Goal: Task Accomplishment & Management: Manage account settings

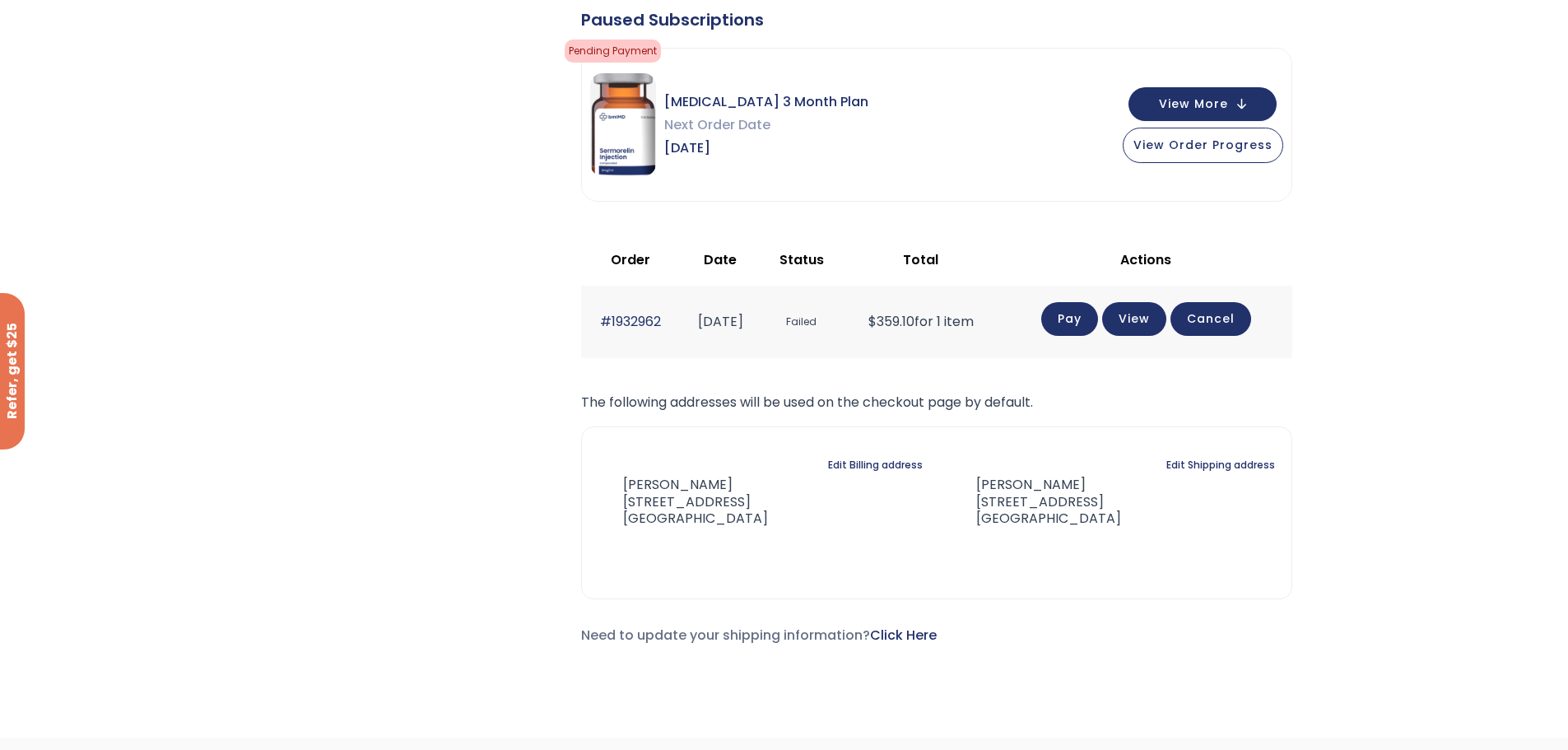
scroll to position [580, 0]
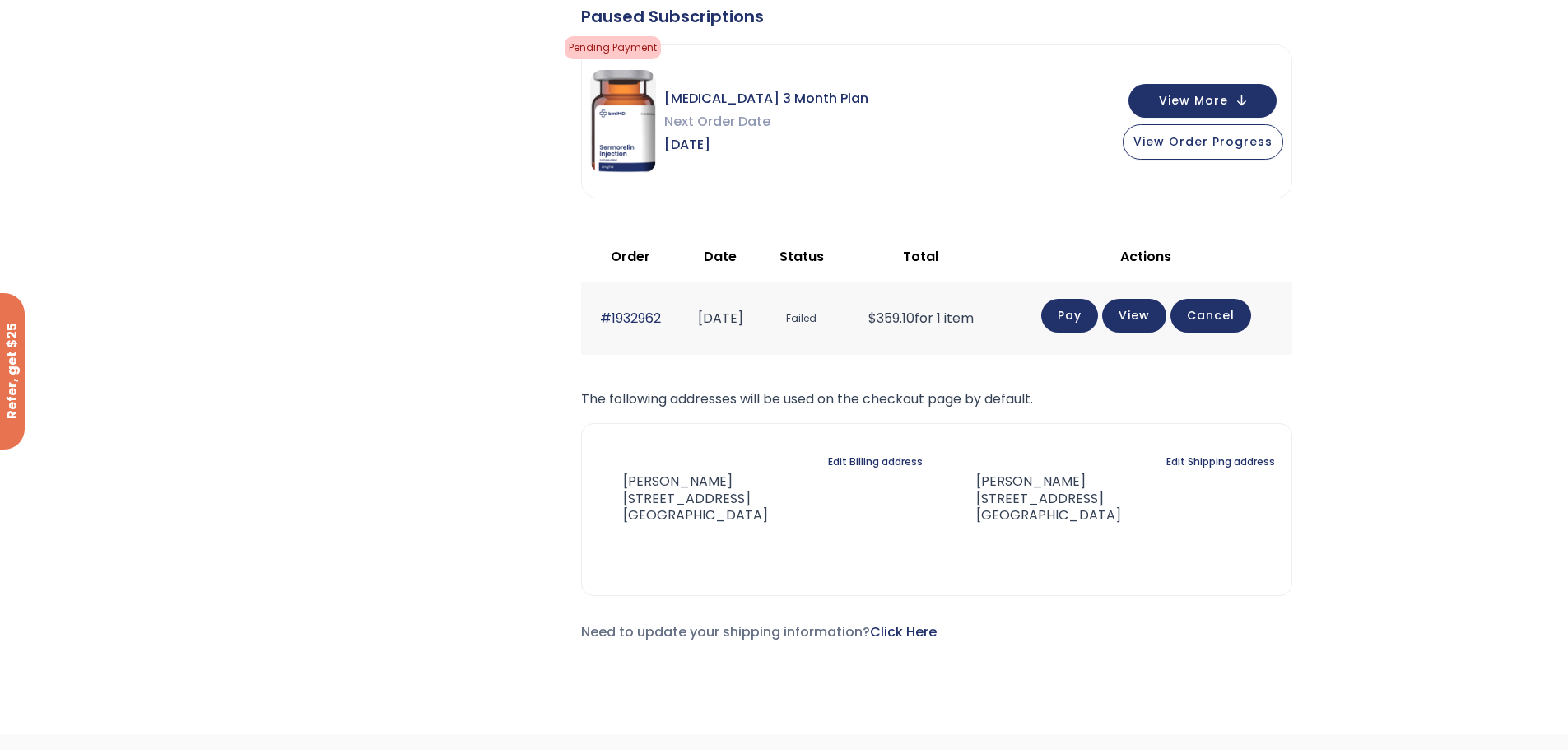
click at [1085, 311] on link "Pay" at bounding box center [1070, 315] width 57 height 34
click at [867, 457] on link "Edit Billing address" at bounding box center [875, 462] width 94 height 23
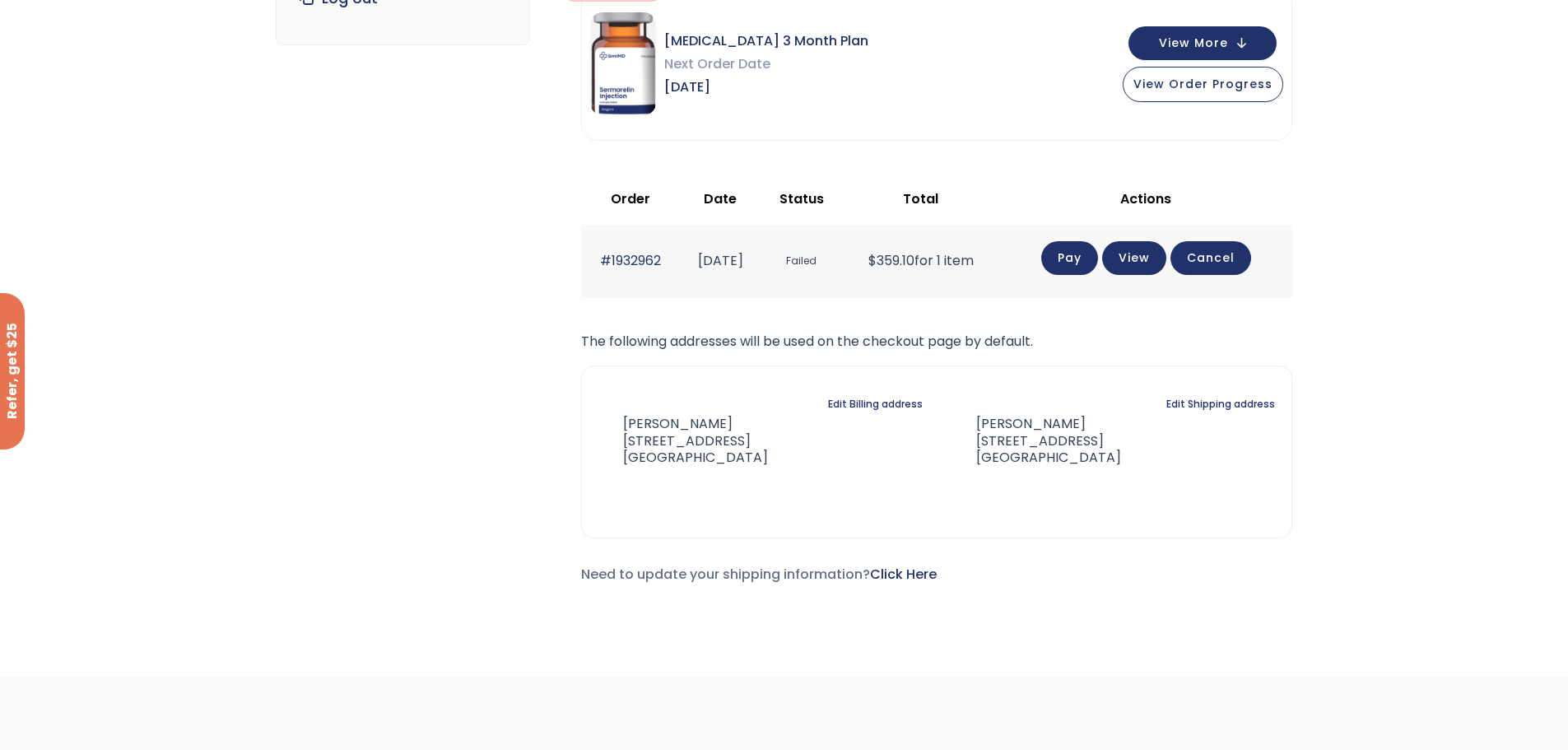
scroll to position [333, 0]
click at [887, 395] on link "Edit Billing address" at bounding box center [875, 403] width 94 height 23
click at [880, 401] on link "Edit Billing address" at bounding box center [875, 403] width 94 height 23
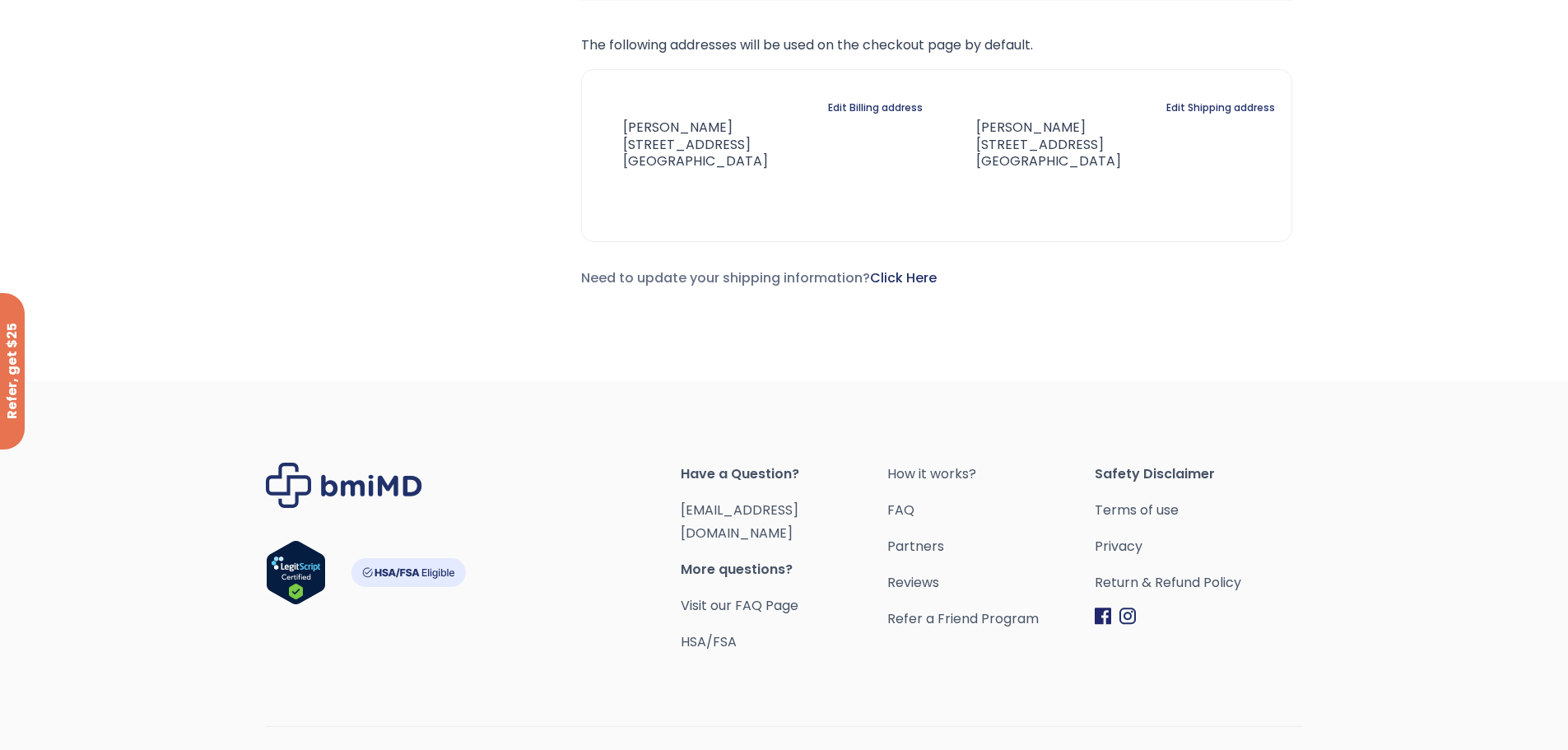
scroll to position [499, 0]
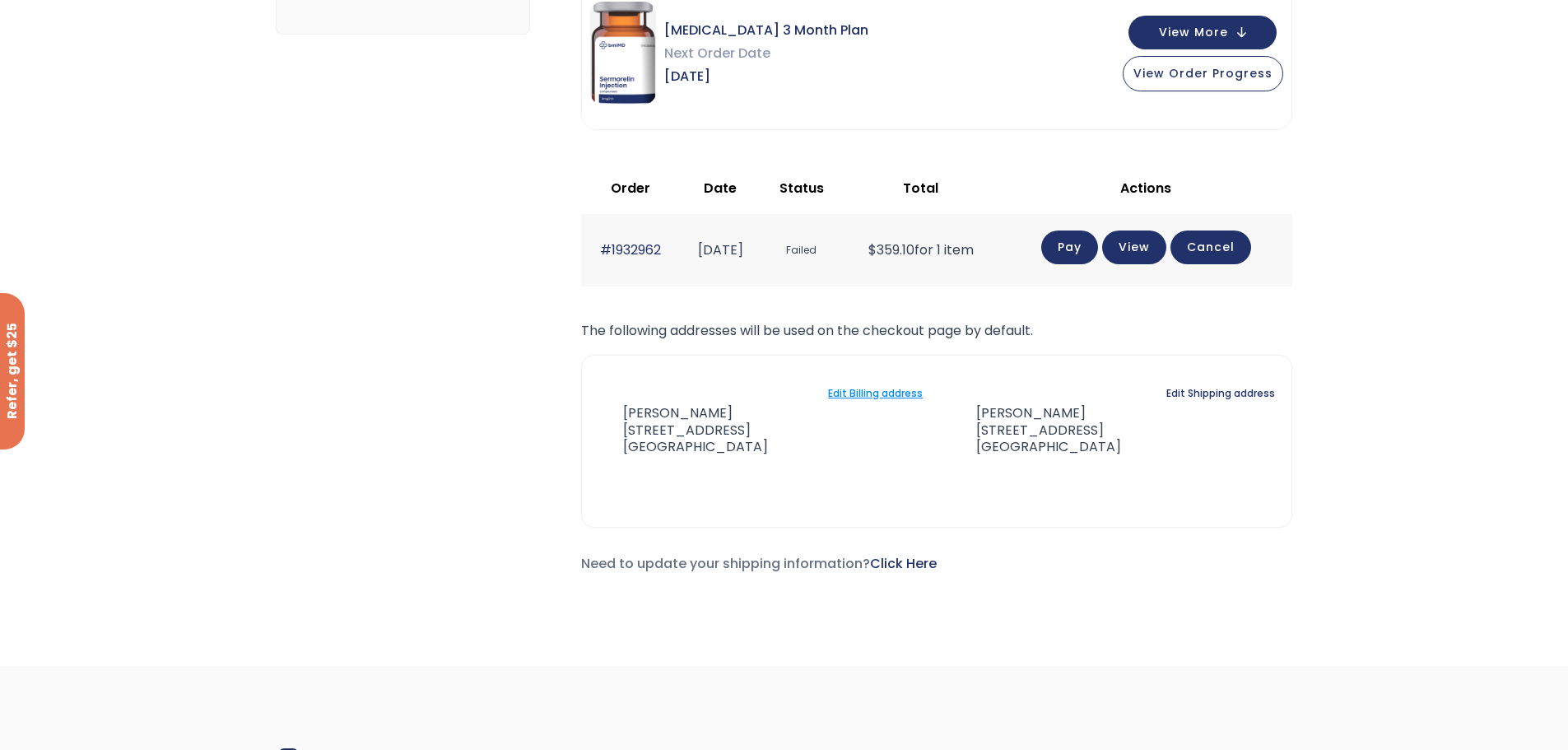
scroll to position [344, 0]
click at [1219, 36] on span "View More" at bounding box center [1194, 30] width 70 height 11
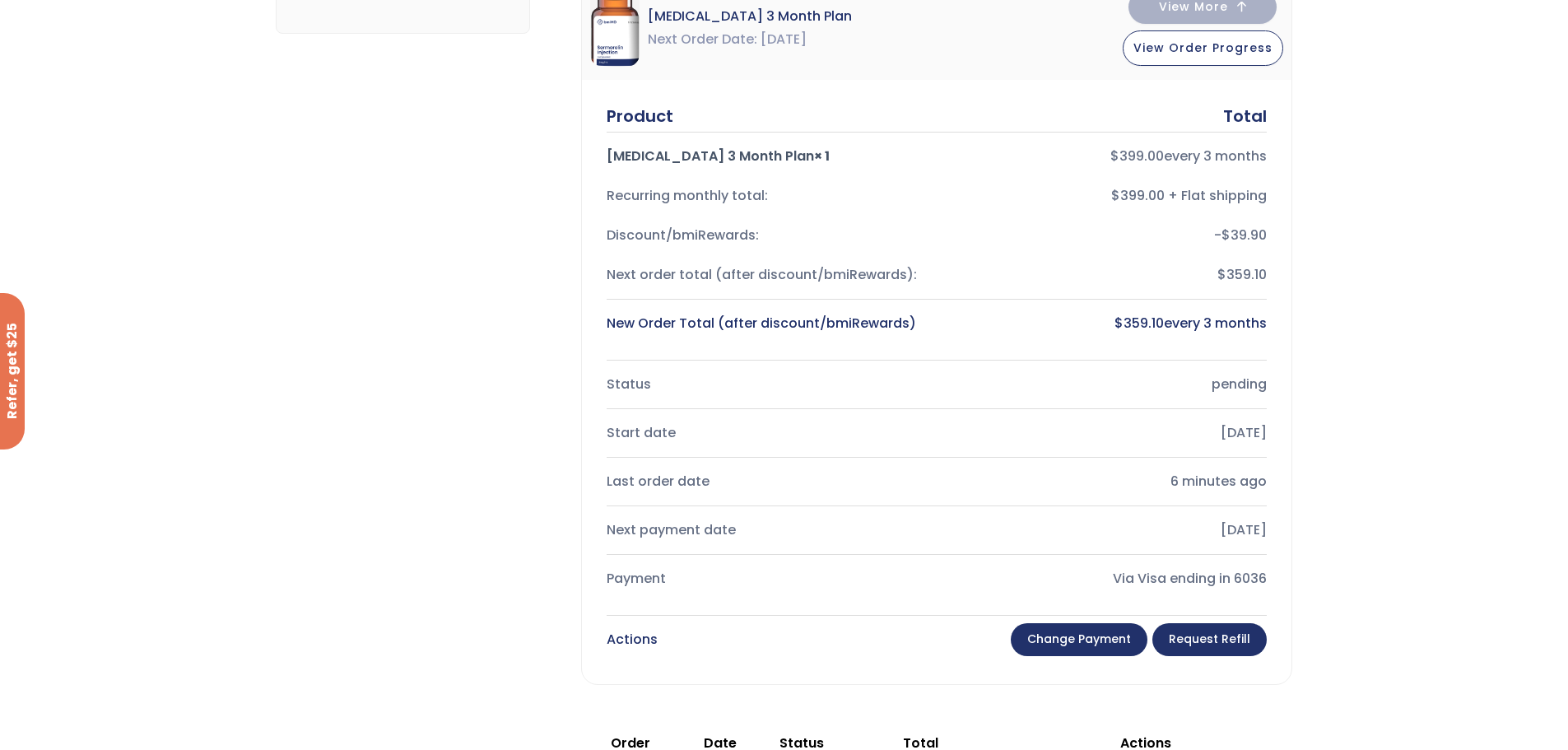
click at [1070, 633] on link "Change payment" at bounding box center [1079, 640] width 137 height 33
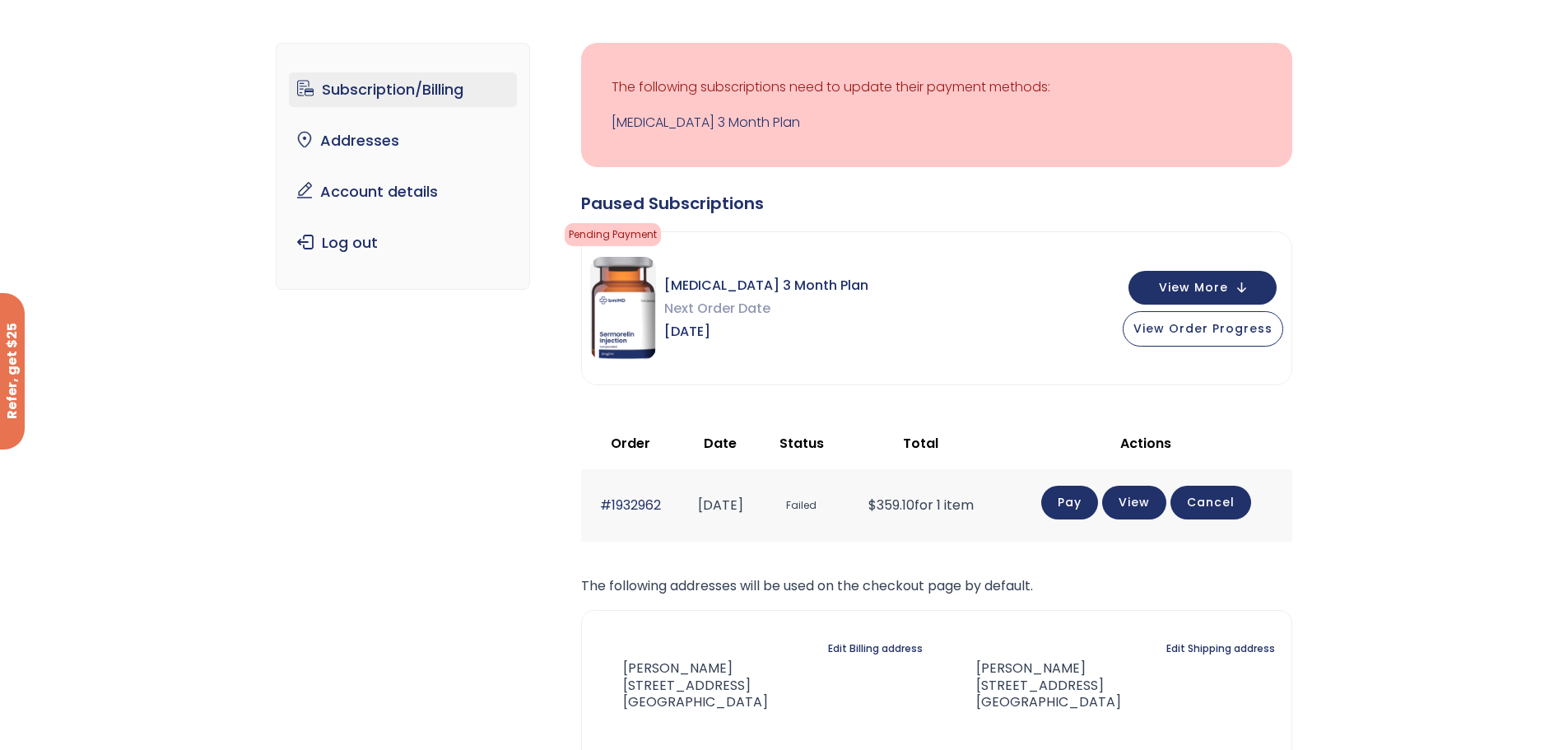
scroll to position [82, 0]
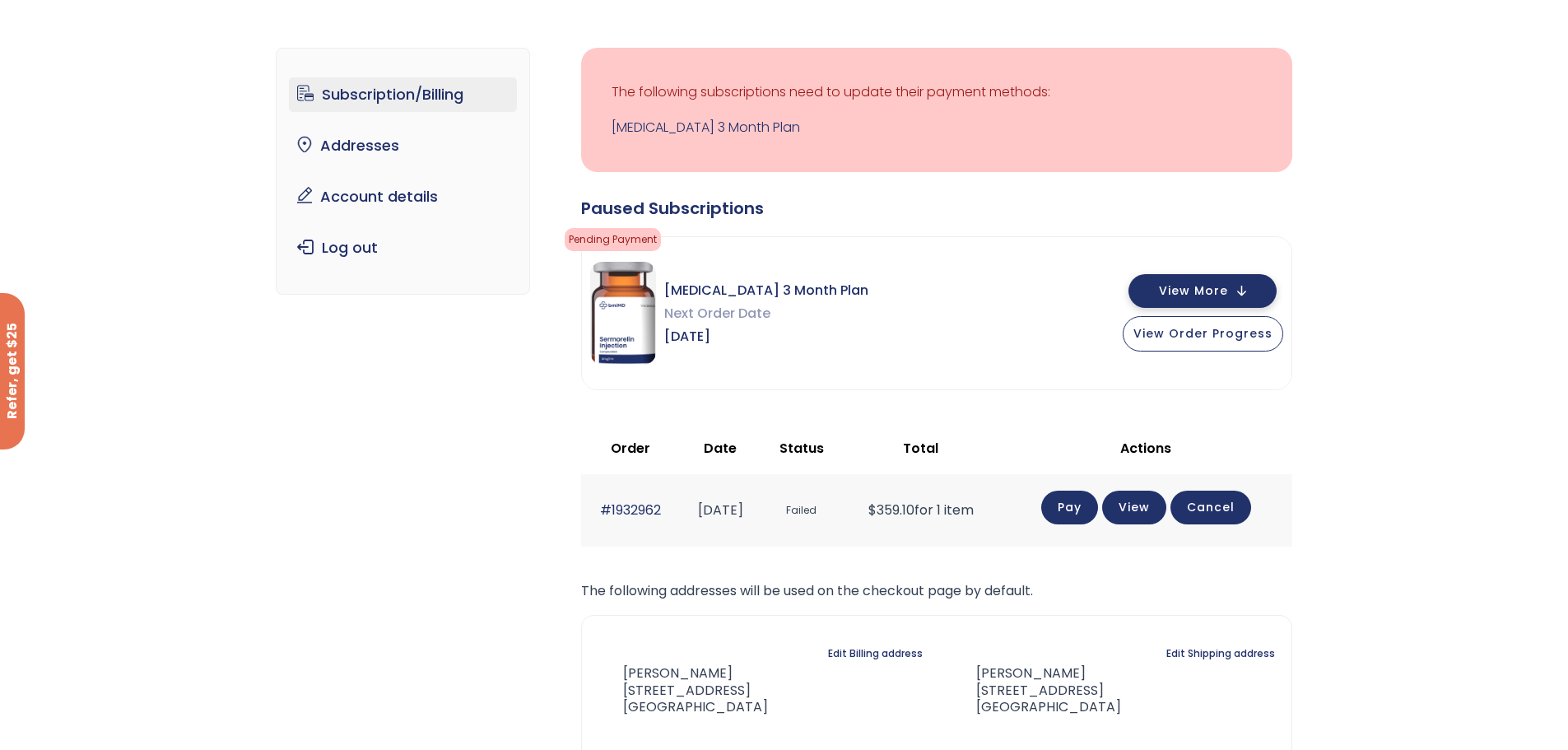
click at [1202, 296] on span "View More" at bounding box center [1194, 291] width 70 height 11
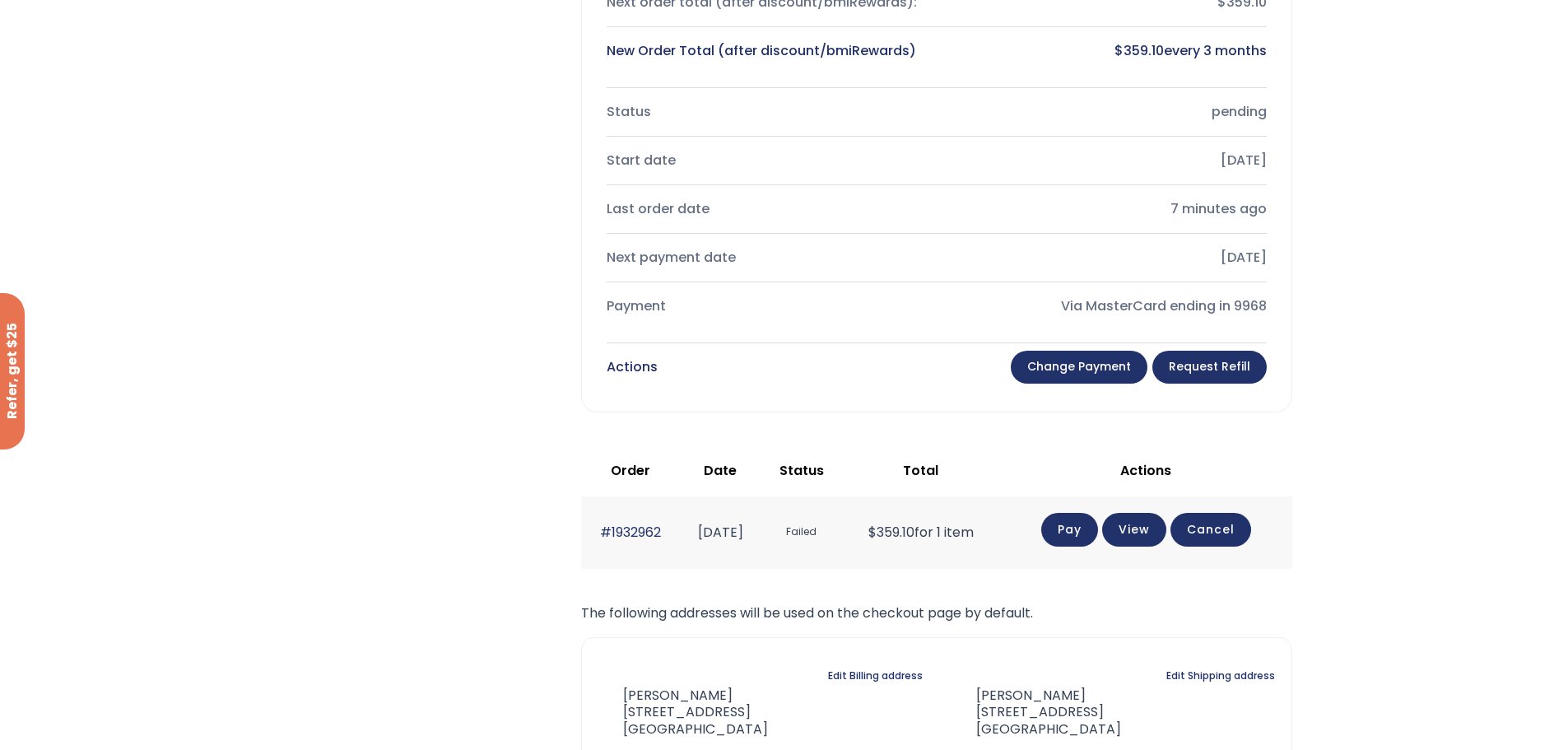
scroll to position [617, 0]
click at [1080, 365] on link "Change payment" at bounding box center [1079, 367] width 137 height 33
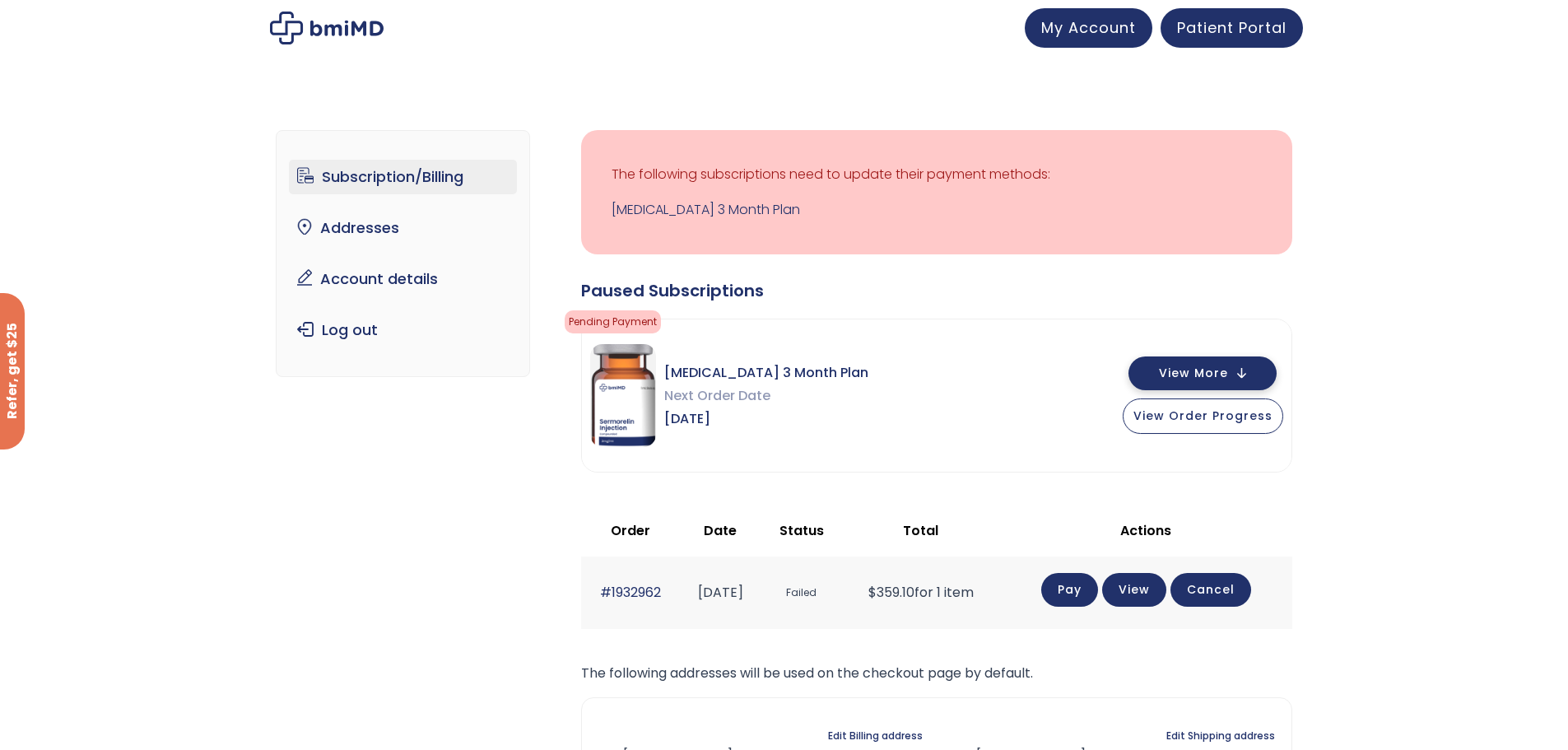
click at [1246, 374] on button "View More" at bounding box center [1202, 373] width 148 height 34
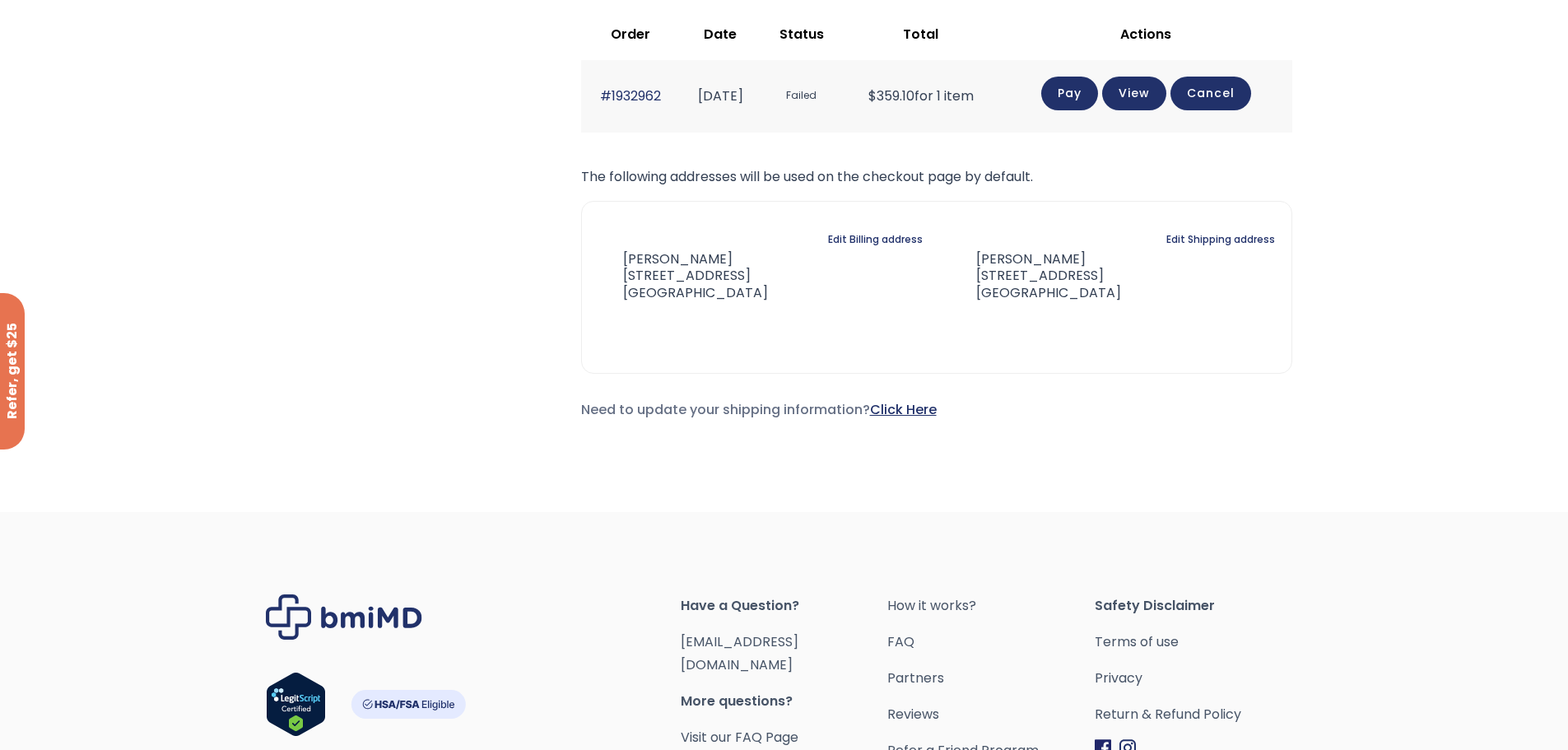
scroll to position [1208, 0]
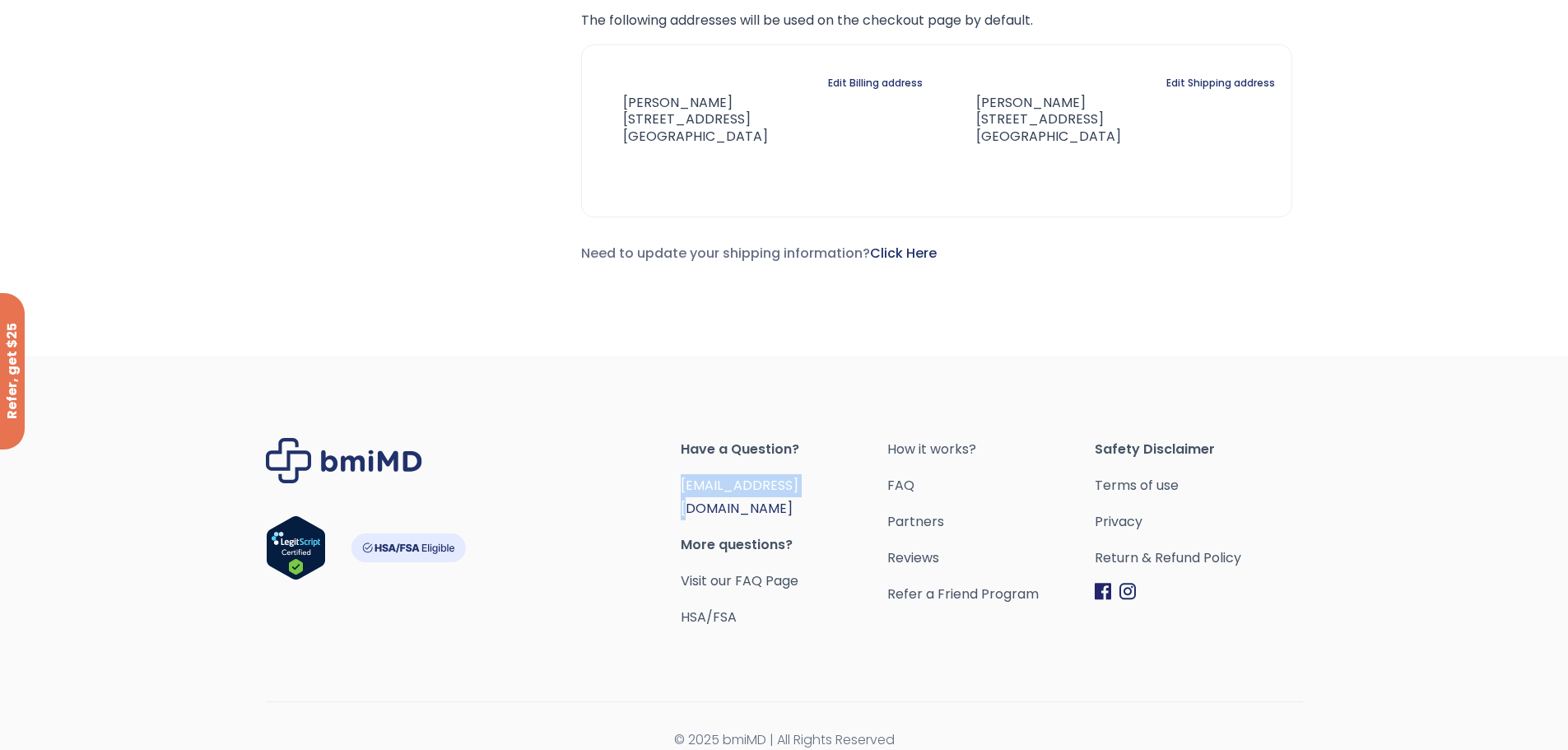
drag, startPoint x: 816, startPoint y: 500, endPoint x: 681, endPoint y: 491, distance: 135.3
click at [681, 491] on div "Have a Question? [EMAIL_ADDRESS][DOMAIN_NAME] More questions? Visit our FAQ Pag…" at bounding box center [784, 533] width 208 height 191
copy link "[EMAIL_ADDRESS][DOMAIN_NAME]"
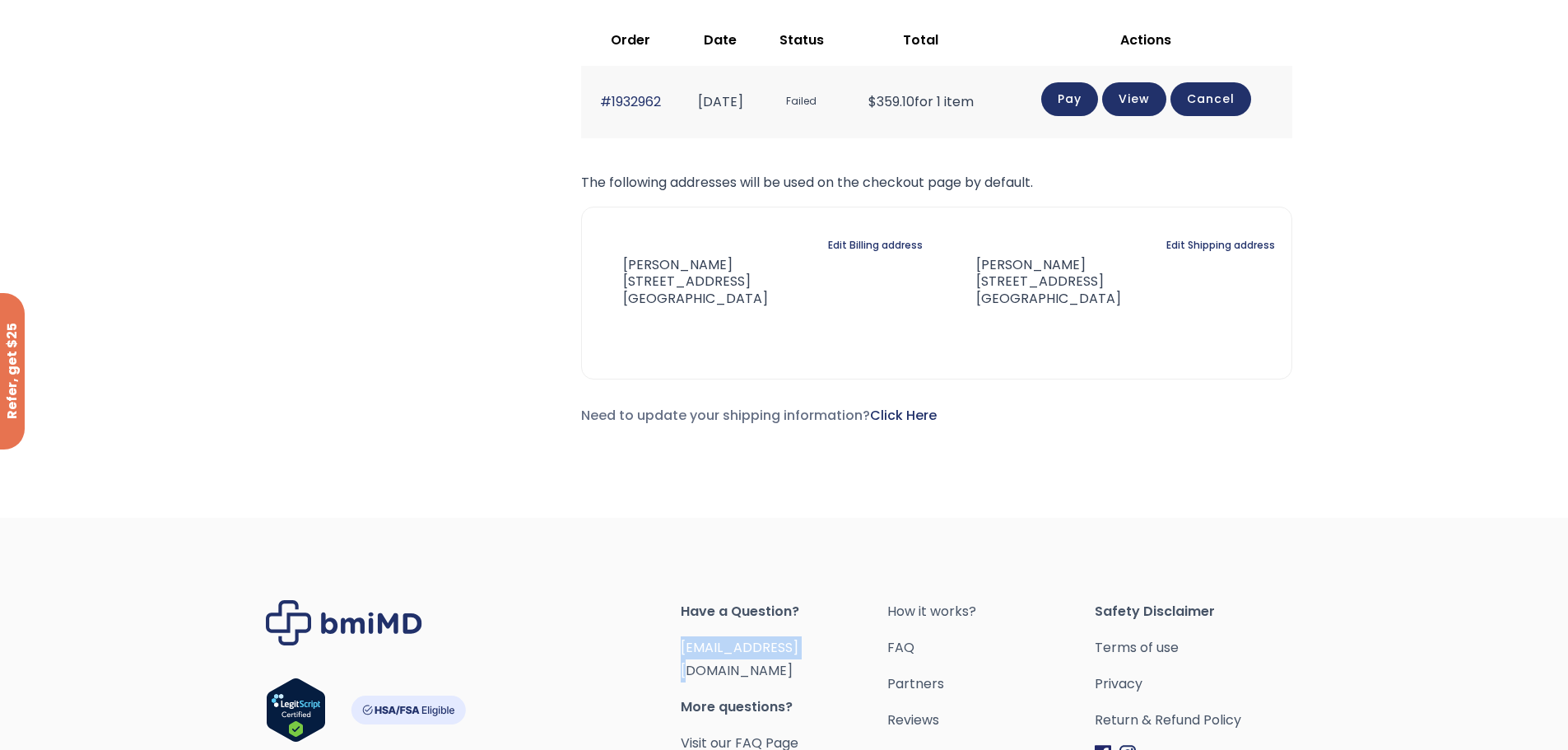
scroll to position [1045, 0]
click at [889, 250] on link "Edit Billing address" at bounding box center [875, 247] width 94 height 23
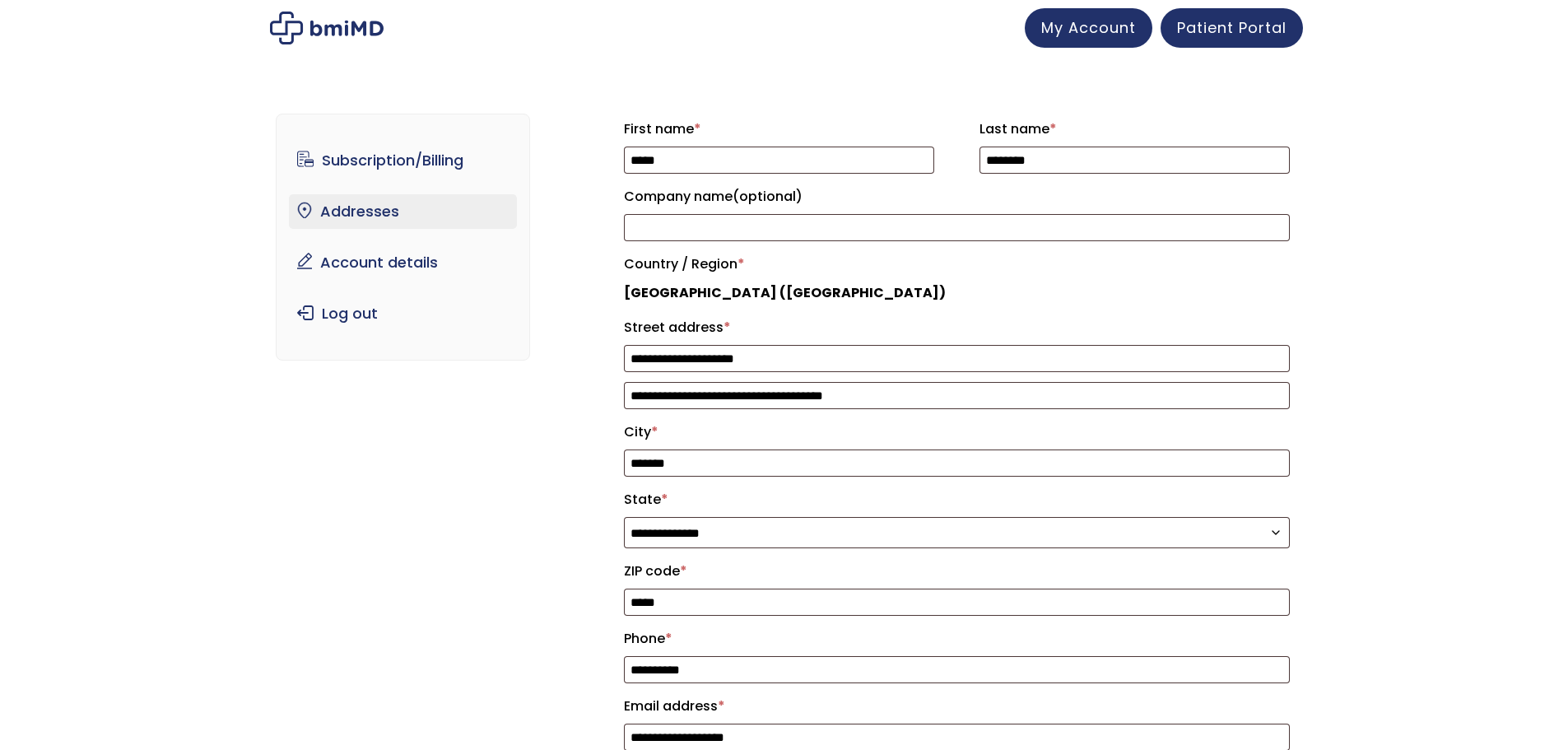
select select "**"
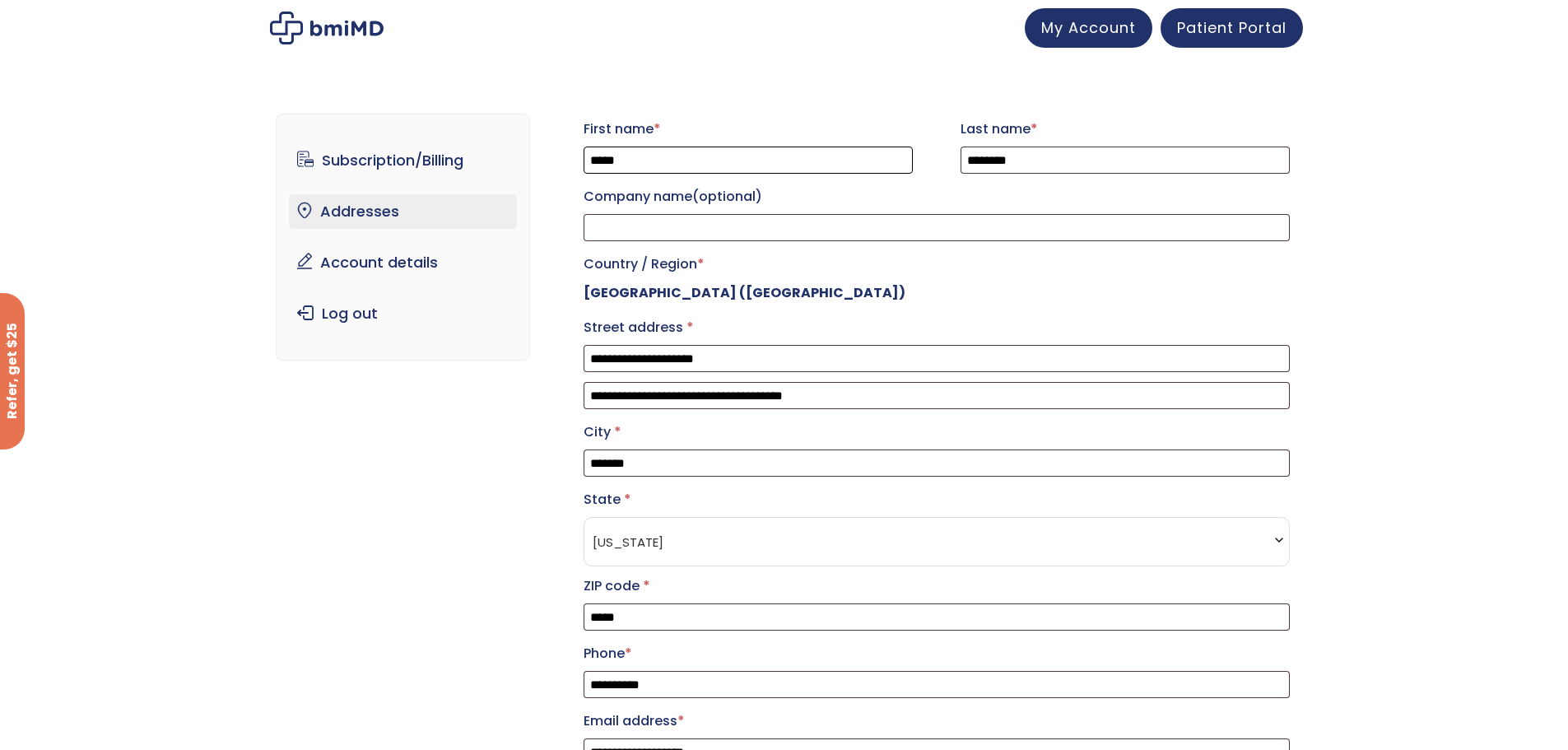
click at [710, 171] on input "*****" at bounding box center [748, 160] width 329 height 27
type input "******"
type input "*******"
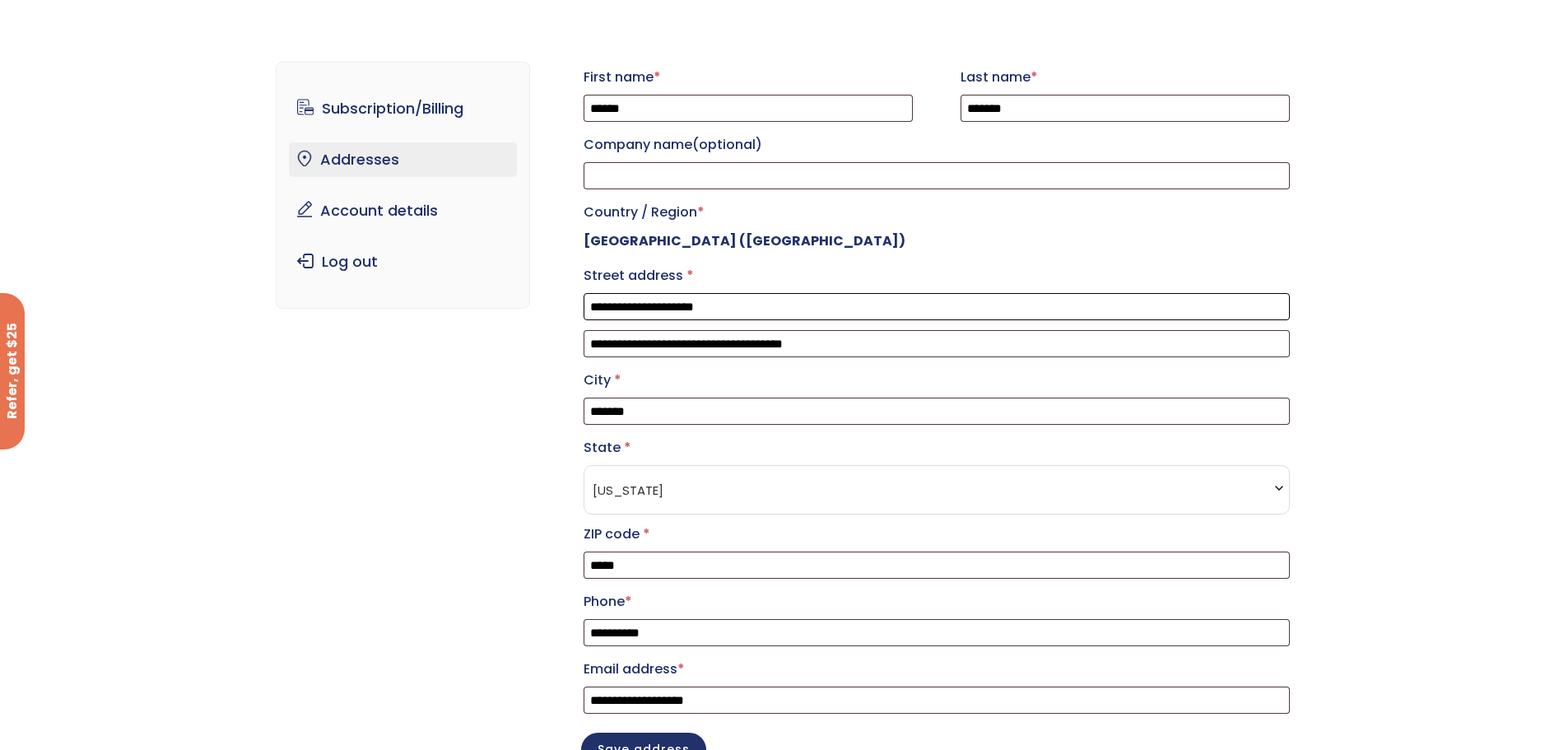
scroll to position [279, 0]
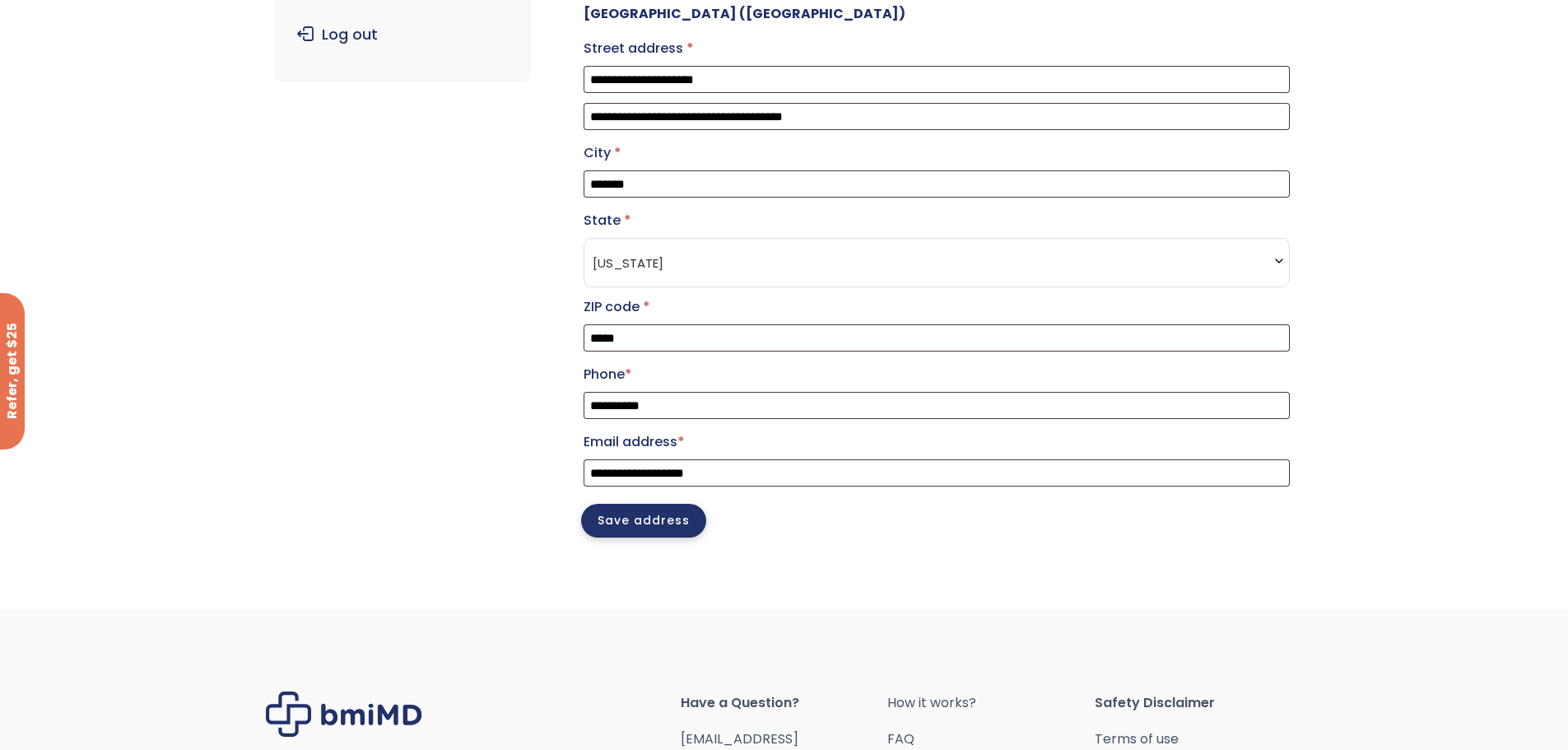
click at [636, 537] on button "Save address" at bounding box center [643, 520] width 125 height 34
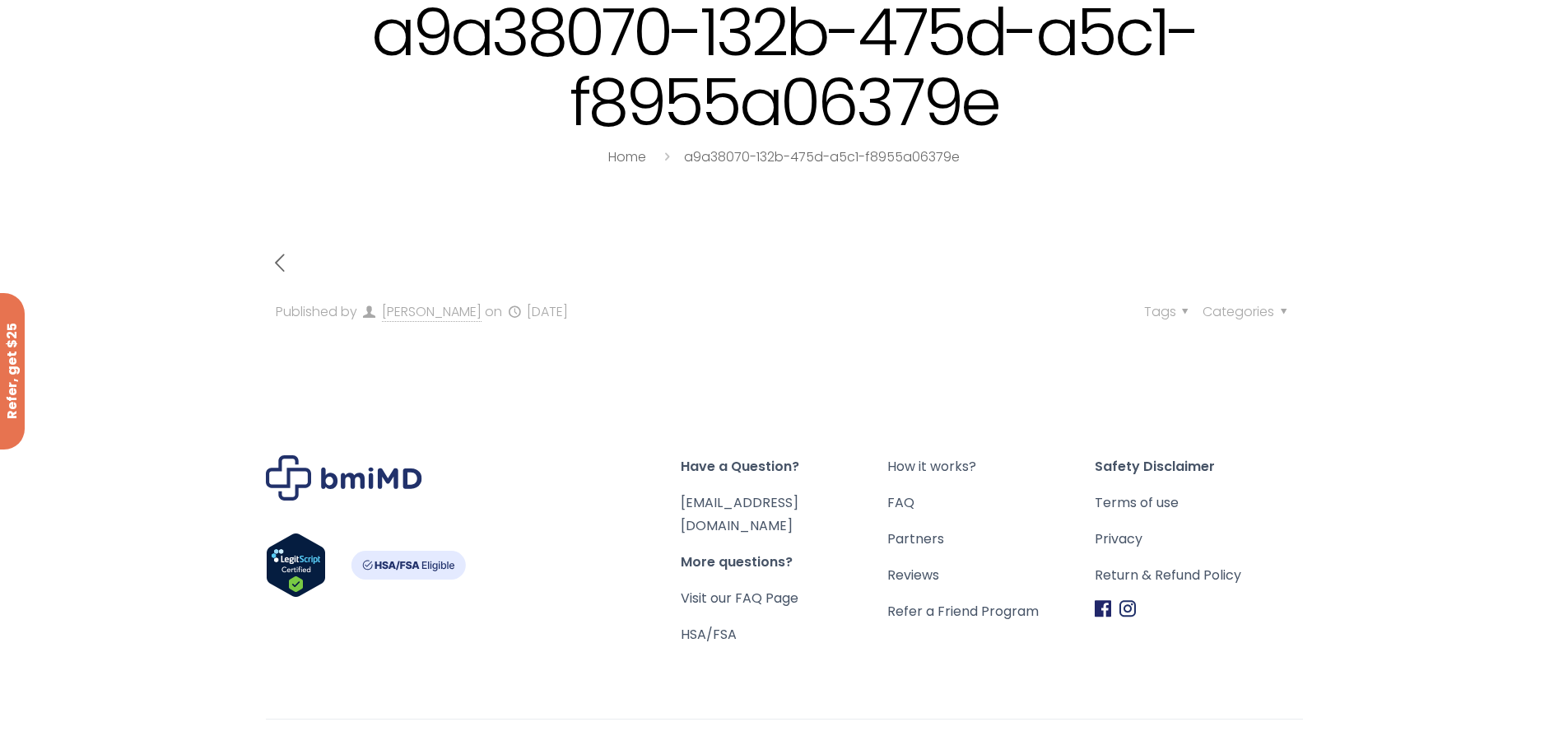
scroll to position [142, 0]
